Goal: Transaction & Acquisition: Obtain resource

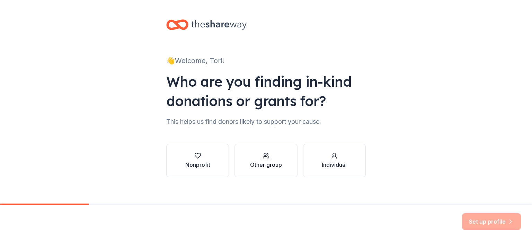
click at [272, 157] on div "button" at bounding box center [266, 155] width 32 height 7
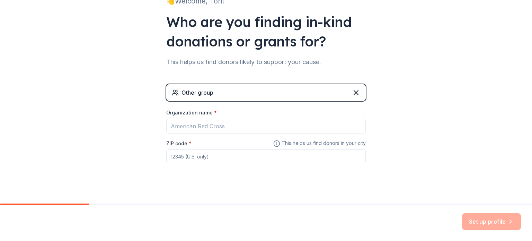
scroll to position [65, 0]
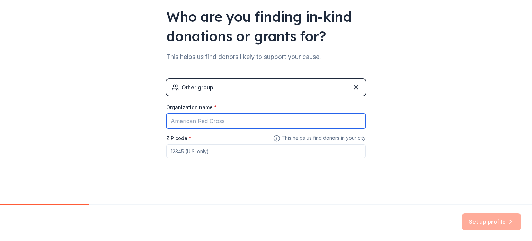
click at [242, 122] on input "Organization name *" at bounding box center [266, 121] width 200 height 15
type input "The READY Clinic"
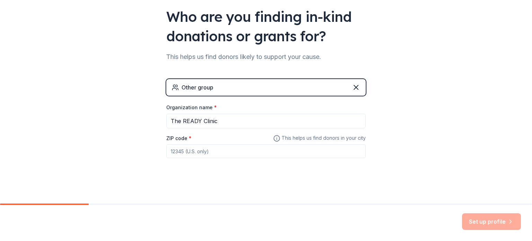
click at [202, 152] on input "ZIP code *" at bounding box center [266, 151] width 200 height 14
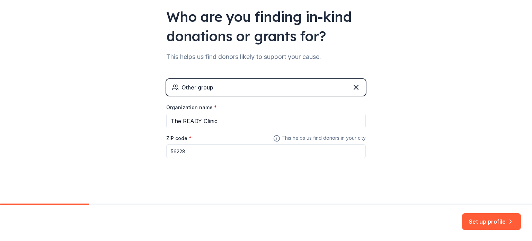
type input "56228"
click at [499, 221] on button "Set up profile" at bounding box center [491, 221] width 59 height 17
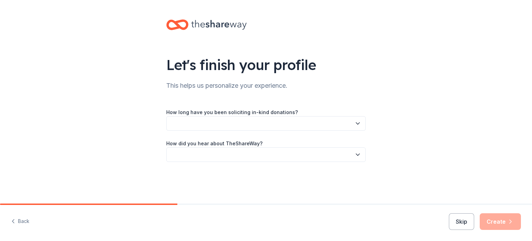
click at [351, 124] on button "button" at bounding box center [266, 123] width 200 height 15
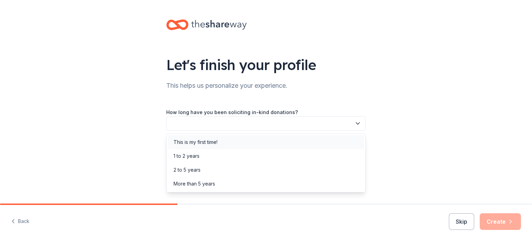
click at [297, 142] on div "This is my first time!" at bounding box center [266, 142] width 196 height 14
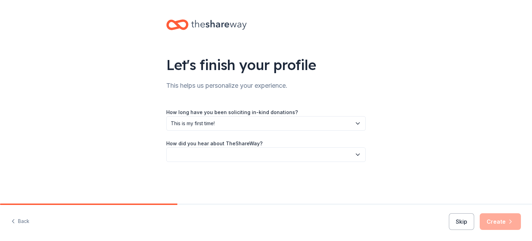
click at [357, 156] on icon "button" at bounding box center [358, 154] width 7 height 7
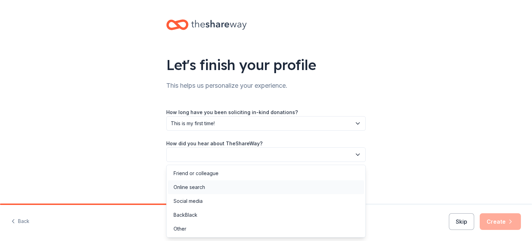
click at [270, 184] on div "Online search" at bounding box center [266, 187] width 196 height 14
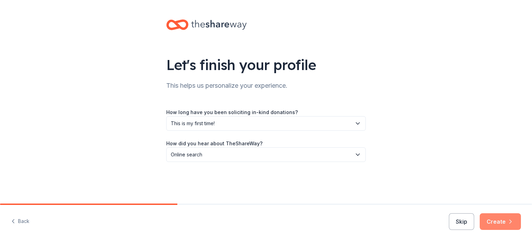
click at [504, 221] on button "Create" at bounding box center [500, 221] width 41 height 17
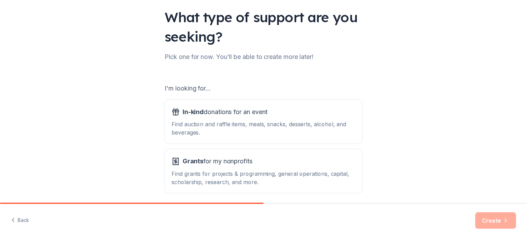
scroll to position [50, 0]
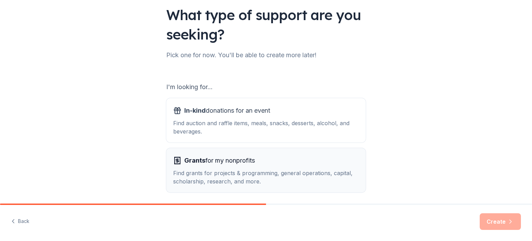
click at [339, 169] on div "Find grants for projects & programming, general operations, capital, scholarshi…" at bounding box center [266, 177] width 186 height 17
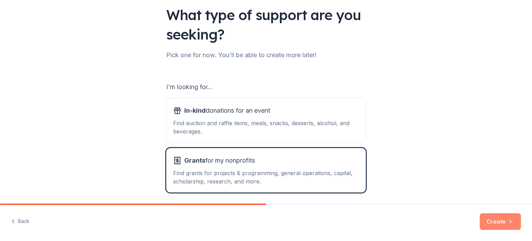
click at [500, 221] on button "Create" at bounding box center [500, 221] width 41 height 17
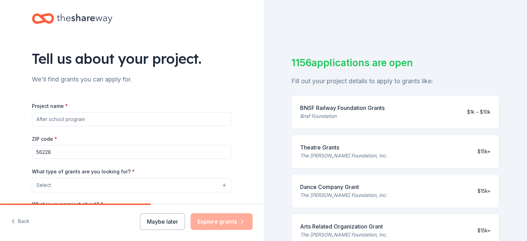
scroll to position [6, 0]
click at [115, 120] on input "Project name *" at bounding box center [132, 120] width 200 height 14
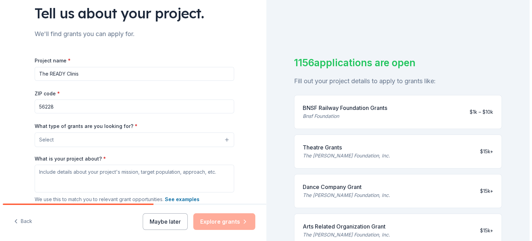
scroll to position [62, 0]
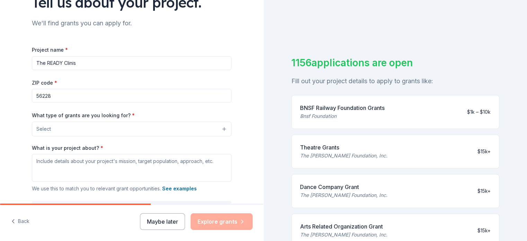
type input "The READY Clinis"
click at [229, 131] on div "Tell us about your project. We'll find grants you can apply for. Project name *…" at bounding box center [132, 103] width 222 height 331
click at [222, 130] on button "Select" at bounding box center [132, 129] width 200 height 15
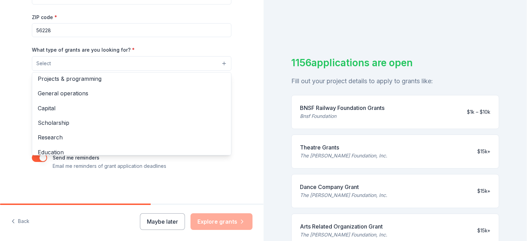
scroll to position [0, 0]
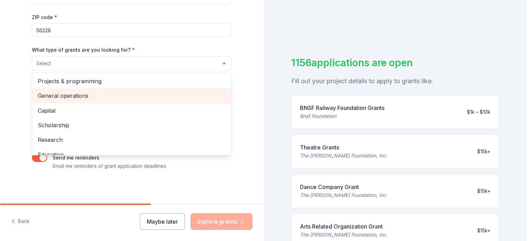
click at [85, 96] on span "General operations" at bounding box center [132, 95] width 188 height 9
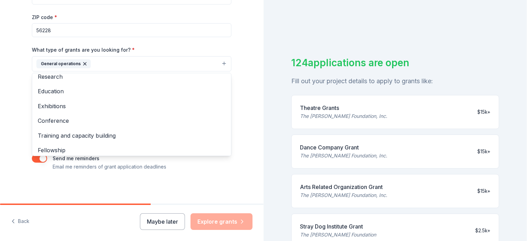
scroll to position [67, 0]
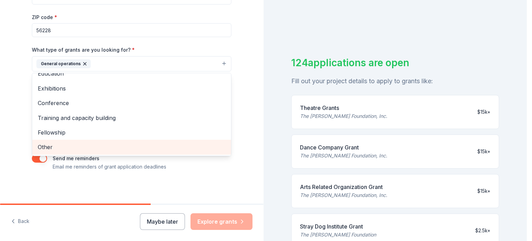
click at [54, 147] on span "Other" at bounding box center [132, 146] width 188 height 9
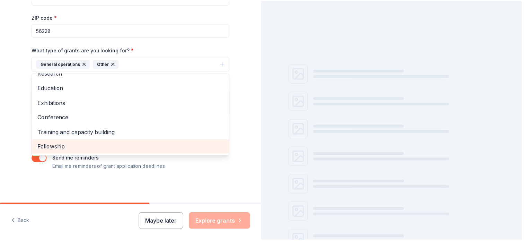
scroll to position [52, 0]
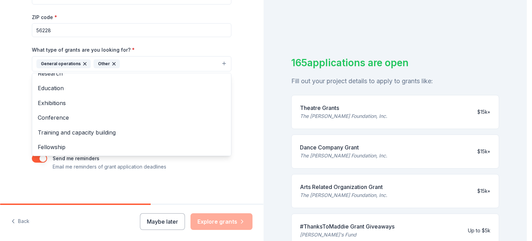
click at [12, 95] on div "Tell us about your project. We'll find grants you can apply for. Project name *…" at bounding box center [132, 38] width 264 height 332
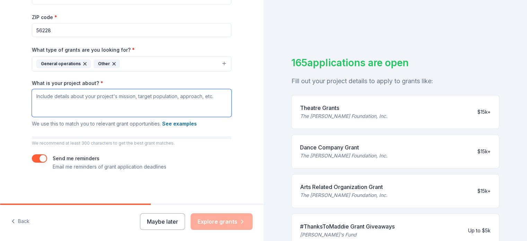
click at [68, 104] on textarea "What is your project about? *" at bounding box center [132, 103] width 200 height 28
type textarea "H"
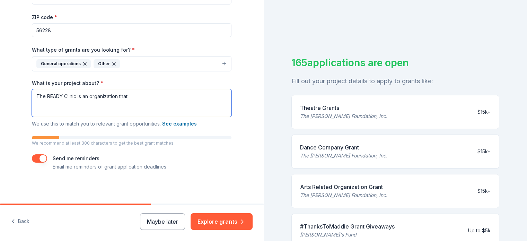
type textarea "The READY Clinic is an organization that"
drag, startPoint x: 150, startPoint y: 99, endPoint x: 0, endPoint y: 122, distance: 151.7
click at [0, 122] on div "Tell us about your project. We'll find grants you can apply for. Project name *…" at bounding box center [132, 38] width 264 height 332
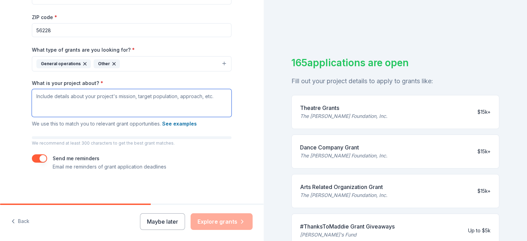
paste textarea "The READY Clinic (TRC) is a team of specialists offering medically necessary ea…"
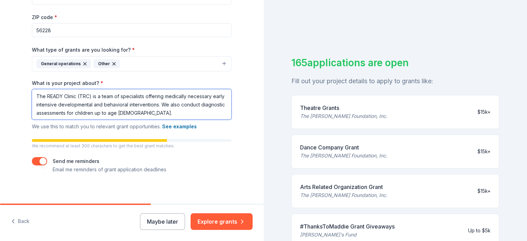
click at [157, 111] on textarea "The READY Clinic (TRC) is a team of specialists offering medically necessary ea…" at bounding box center [132, 104] width 200 height 30
paste textarea "At TRC, we believe every child deserves the opportunity to thrive, regardless o…"
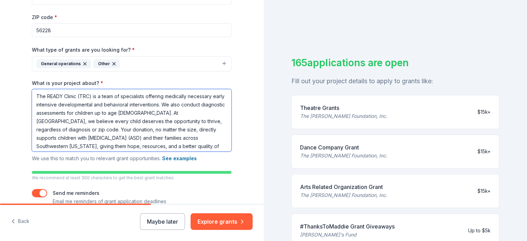
click at [201, 130] on textarea "The READY Clinic (TRC) is a team of specialists offering medically necessary ea…" at bounding box center [132, 120] width 200 height 62
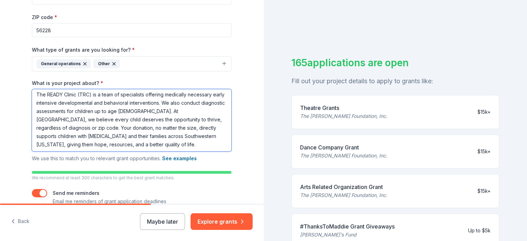
click at [166, 144] on textarea "The READY Clinic (TRC) is a team of specialists offering medically necessary ea…" at bounding box center [132, 120] width 200 height 62
paste textarea "TRC provides research-based, medically necessary early intervention ABA therapy…"
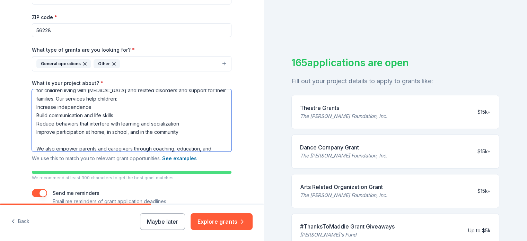
click at [33, 141] on textarea "The READY Clinic (TRC) is a team of specialists offering medically necessary ea…" at bounding box center [132, 120] width 200 height 62
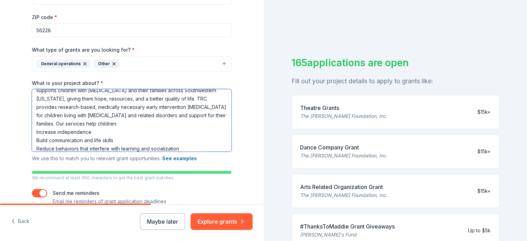
scroll to position [53, 0]
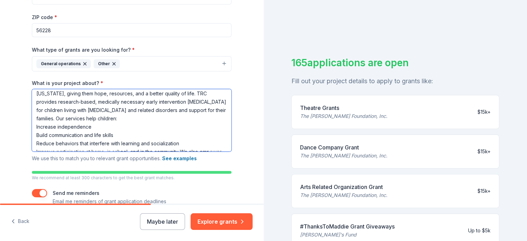
click at [34, 119] on textarea "The READY Clinic (TRC) is a team of specialists offering medically necessary ea…" at bounding box center [132, 120] width 200 height 62
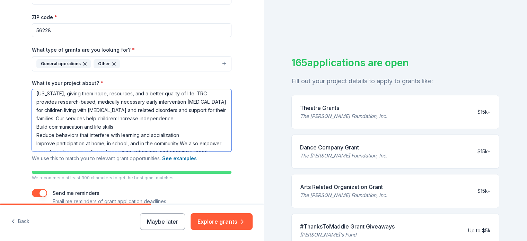
scroll to position [44, 0]
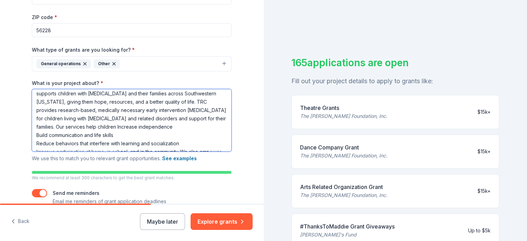
click at [218, 118] on textarea "The READY Clinic (TRC) is a team of specialists offering medically necessary ea…" at bounding box center [132, 120] width 200 height 62
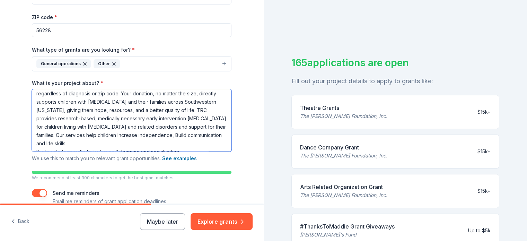
click at [152, 136] on textarea "The READY Clinic (TRC) is a team of specialists offering medically necessary ea…" at bounding box center [132, 120] width 200 height 62
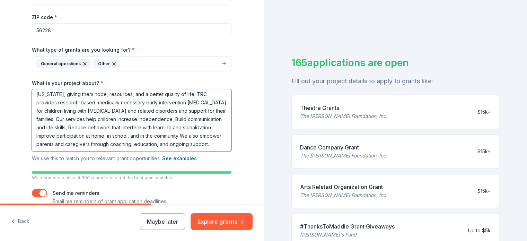
scroll to position [60, 0]
click at [126, 120] on textarea "The READY Clinic (TRC) is a team of specialists offering medically necessary ea…" at bounding box center [132, 120] width 200 height 62
click at [143, 145] on textarea "The READY Clinic (TRC) is a team of specialists offering medically necessary ea…" at bounding box center [132, 120] width 200 height 62
click at [143, 147] on textarea "The READY Clinic (TRC) is a team of specialists offering medically necessary ea…" at bounding box center [132, 120] width 200 height 62
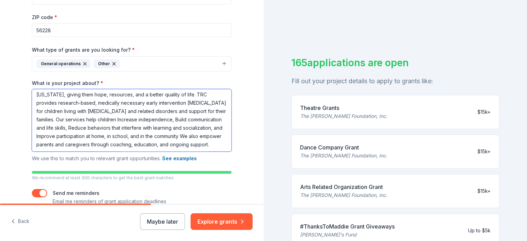
paste textarea "Due to recent changes in funder reimbursement and ongoing staffing challenges, …"
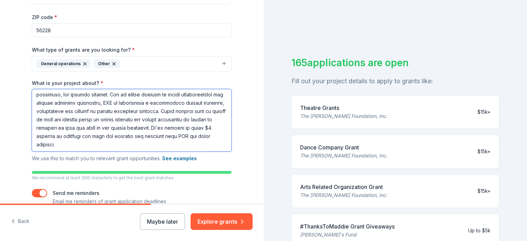
scroll to position [163, 0]
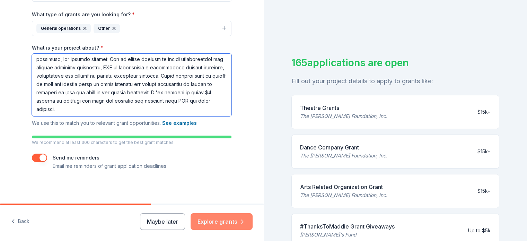
type textarea "The READY Clinic (TRC) is a team of specialists offering medically necessary ea…"
click at [225, 220] on button "Explore grants" at bounding box center [222, 221] width 62 height 17
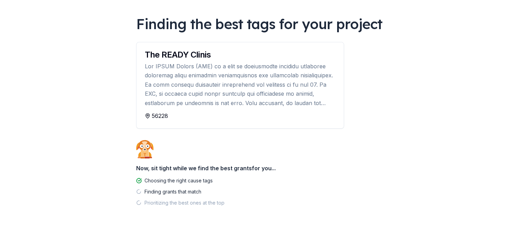
scroll to position [44, 0]
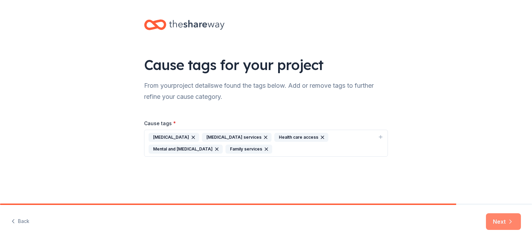
click at [500, 220] on button "Next" at bounding box center [503, 221] width 35 height 17
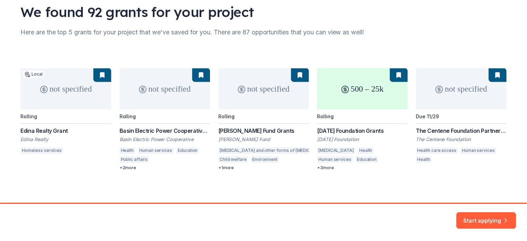
scroll to position [55, 0]
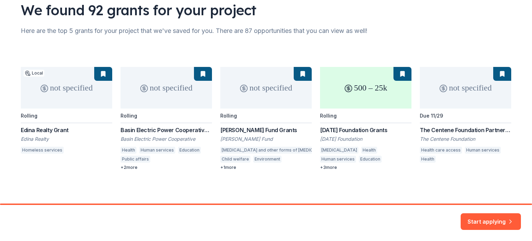
click at [129, 168] on div "not specified Local Rolling Edina Realty Grant Edina Realty Homeless services n…" at bounding box center [266, 118] width 491 height 103
click at [150, 93] on div "not specified Local Rolling Edina Realty Grant Edina Realty Homeless services n…" at bounding box center [266, 118] width 491 height 103
click at [151, 131] on div "not specified Local Rolling Edina Realty Grant Edina Realty Homeless services n…" at bounding box center [266, 118] width 491 height 103
click at [489, 214] on button "Start applying" at bounding box center [491, 217] width 60 height 17
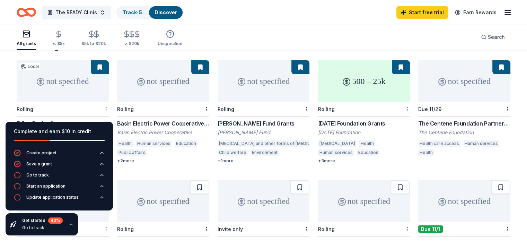
scroll to position [64, 0]
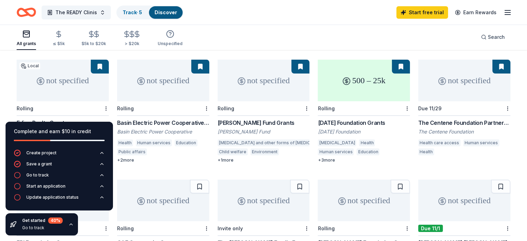
click at [134, 157] on div "+ 2 more" at bounding box center [163, 160] width 92 height 6
click at [394, 60] on button at bounding box center [401, 67] width 18 height 14
click at [233, 157] on div "+ 1 more" at bounding box center [264, 160] width 92 height 6
click at [324, 157] on div "+ 3 more" at bounding box center [364, 160] width 92 height 6
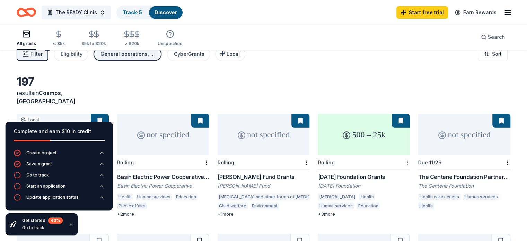
scroll to position [0, 0]
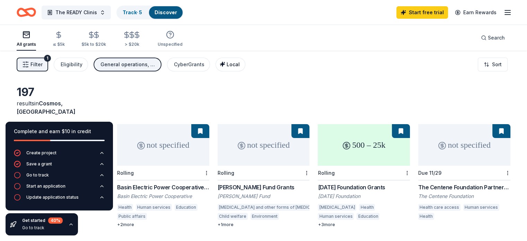
click at [238, 63] on span "Local" at bounding box center [233, 64] width 13 height 6
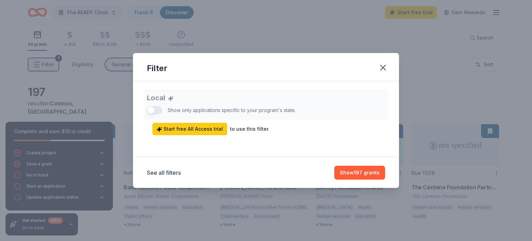
click at [157, 112] on div "Local Show only applications specific to your program's state. Start free All A…" at bounding box center [266, 112] width 238 height 46
click at [359, 172] on button "Show 197 grants" at bounding box center [359, 173] width 51 height 14
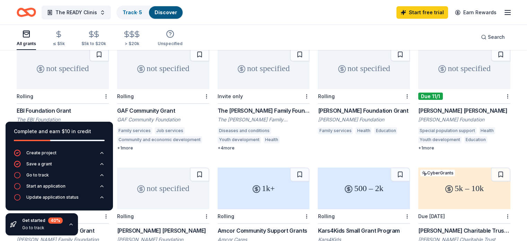
scroll to position [200, 0]
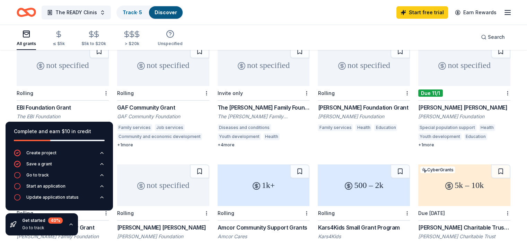
click at [263, 72] on div "not specified" at bounding box center [264, 65] width 92 height 42
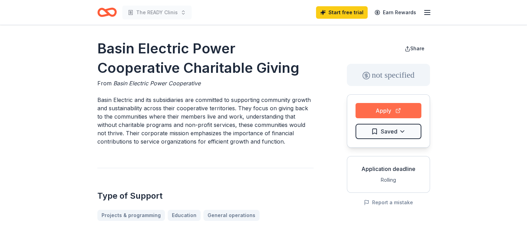
click at [375, 110] on button "Apply" at bounding box center [389, 110] width 66 height 15
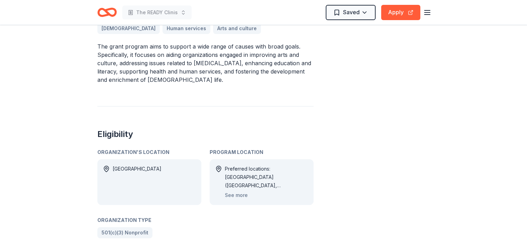
scroll to position [261, 0]
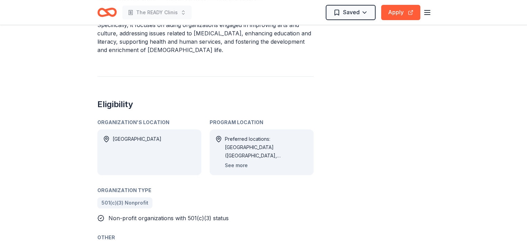
click at [238, 161] on button "See more" at bounding box center [236, 165] width 23 height 8
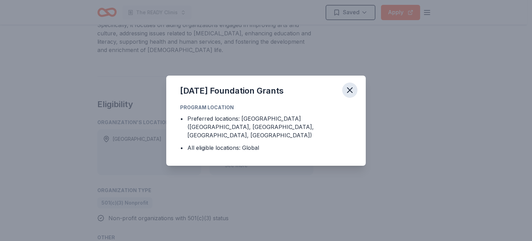
click at [352, 91] on icon "button" at bounding box center [350, 90] width 10 height 10
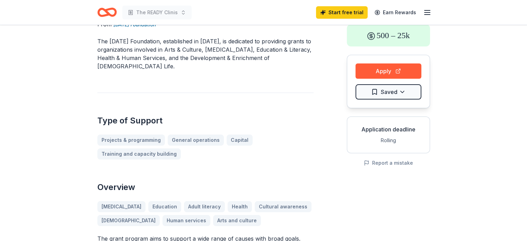
scroll to position [25, 0]
